Goal: Task Accomplishment & Management: Use online tool/utility

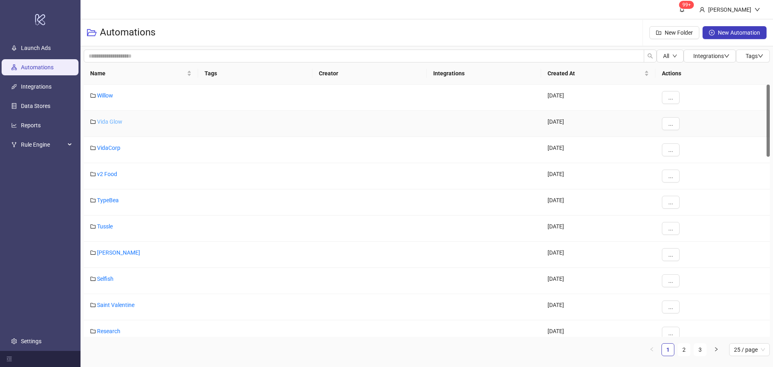
click at [118, 120] on link "Vida Glow" at bounding box center [109, 121] width 25 height 6
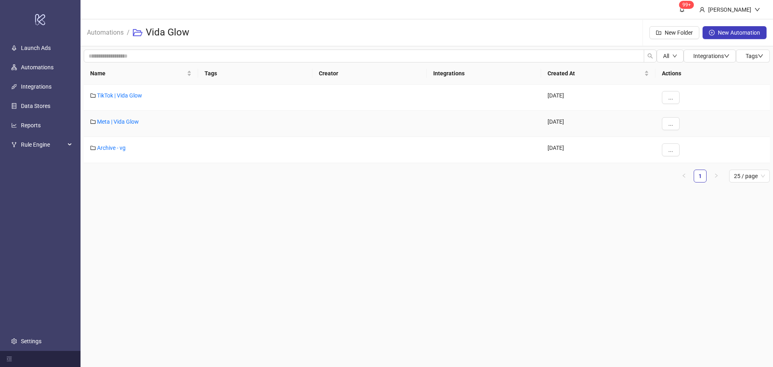
click at [123, 117] on div "Meta | Vida Glow" at bounding box center [141, 124] width 114 height 26
click at [123, 118] on div "Meta | Vida Glow" at bounding box center [141, 124] width 114 height 26
click at [131, 122] on link "Meta | Vida Glow" at bounding box center [118, 121] width 42 height 6
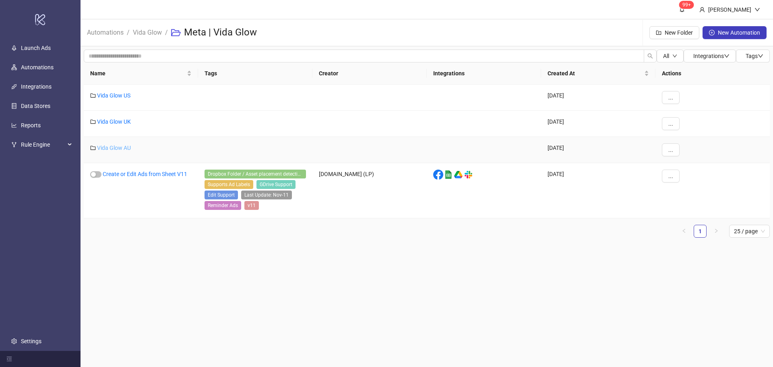
click at [116, 145] on link "Vida Glow AU" at bounding box center [114, 148] width 34 height 6
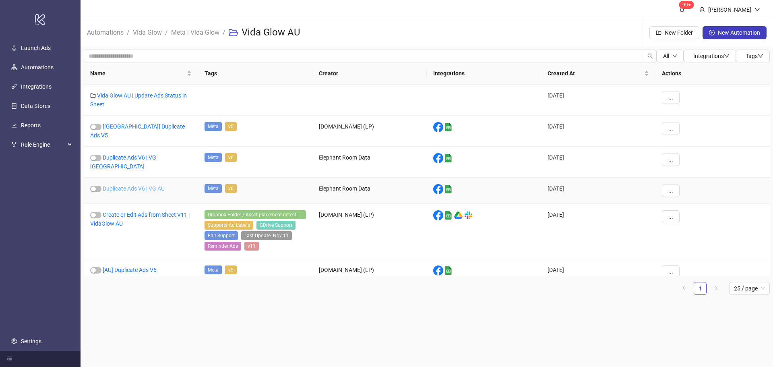
click at [155, 185] on link "Duplicate Ads V6 | VG AU" at bounding box center [134, 188] width 62 height 6
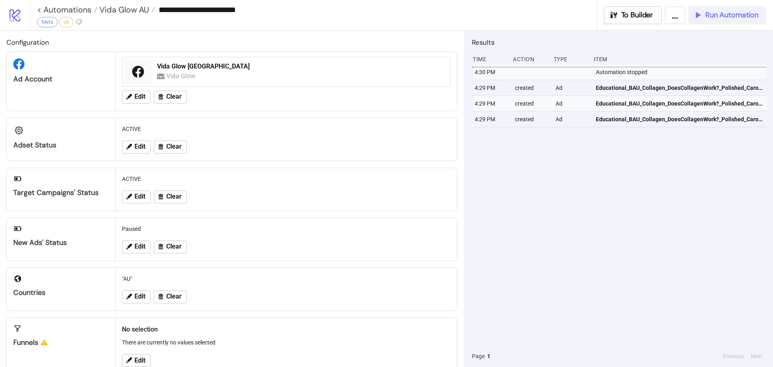
click at [721, 17] on span "Run Automation" at bounding box center [731, 14] width 53 height 9
